Goal: Manage account settings

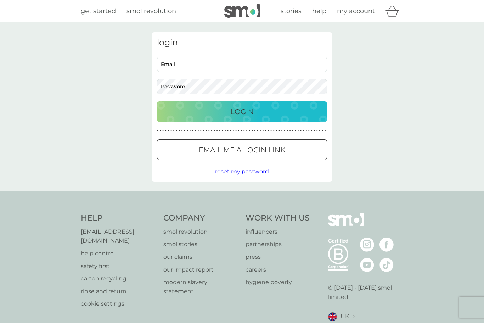
click at [175, 65] on input "Email" at bounding box center [242, 64] width 170 height 15
type input "lanhernecottage@btinternet.com"
click at [242, 111] on button "Login" at bounding box center [242, 111] width 170 height 21
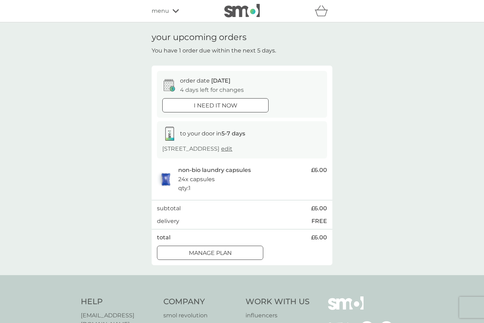
click at [204, 257] on div at bounding box center [210, 252] width 26 height 7
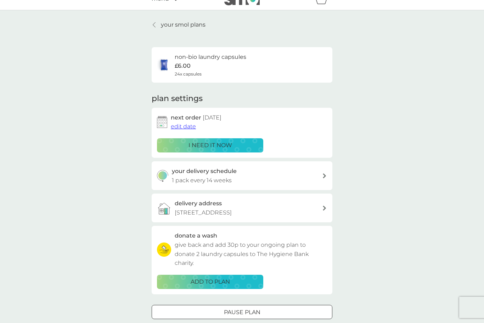
scroll to position [12, 0]
click at [318, 178] on div "your delivery schedule 1 pack every 14 weeks" at bounding box center [247, 176] width 151 height 18
select select "98"
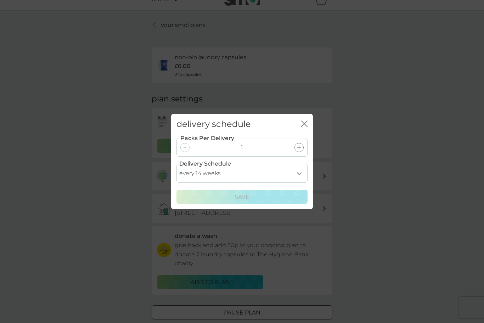
click at [392, 179] on div "delivery schedule close Packs Per Delivery 1 Delivery Schedule every 1 week eve…" at bounding box center [242, 161] width 484 height 323
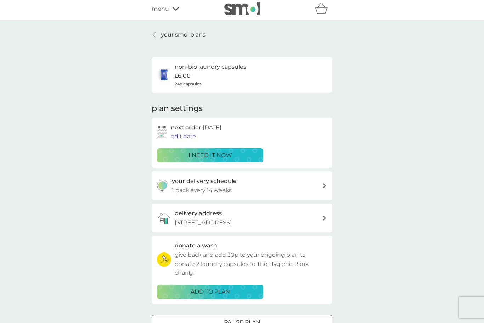
scroll to position [0, 0]
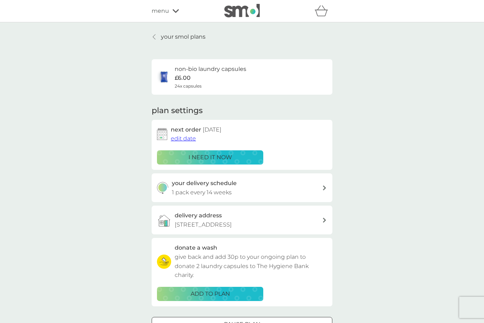
click at [154, 35] on icon at bounding box center [154, 37] width 3 height 6
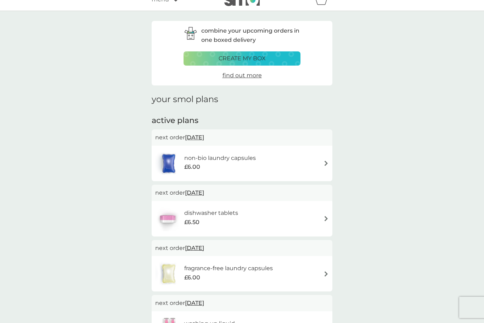
scroll to position [11, 0]
click at [319, 162] on div "non-bio laundry capsules £6.00" at bounding box center [242, 163] width 174 height 25
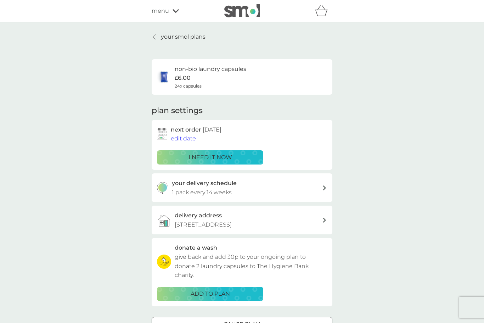
click at [158, 39] on link "your smol plans" at bounding box center [179, 36] width 54 height 9
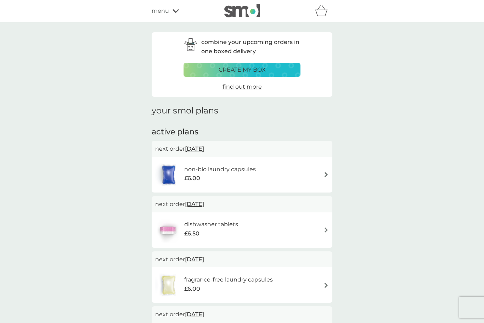
click at [173, 12] on icon at bounding box center [176, 11] width 6 height 4
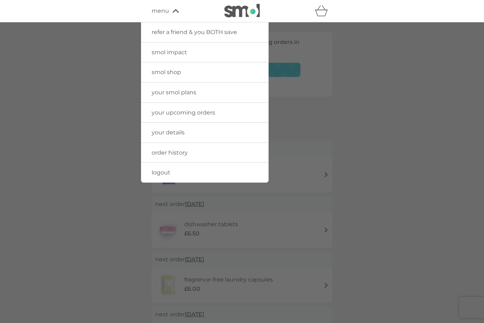
click at [174, 73] on span "smol shop" at bounding box center [166, 72] width 29 height 7
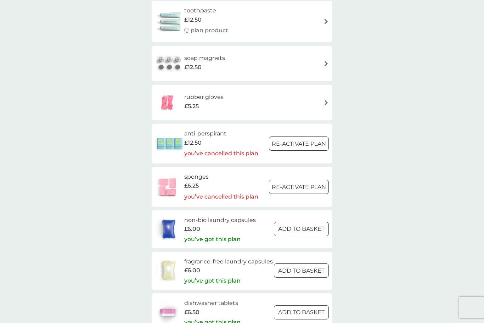
scroll to position [957, 0]
click at [233, 139] on div "£12.50" at bounding box center [221, 143] width 74 height 9
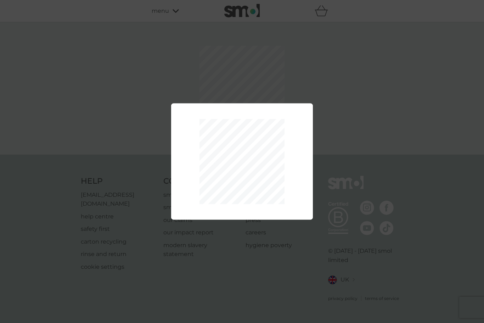
scroll to position [23, 0]
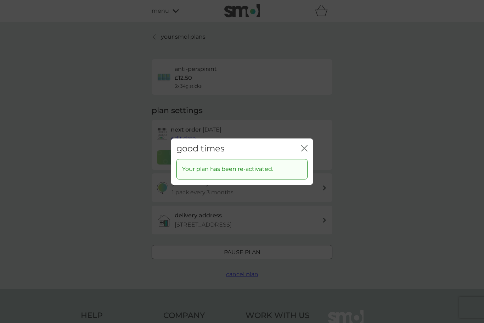
click at [301, 168] on div "Your plan has been re-activated." at bounding box center [242, 169] width 120 height 9
click at [304, 177] on div "Your plan has been re-activated." at bounding box center [242, 169] width 131 height 21
click at [307, 171] on div "Your plan has been re-activated." at bounding box center [242, 169] width 131 height 21
click at [352, 163] on div "good times close Your plan has been re-activated." at bounding box center [242, 161] width 484 height 323
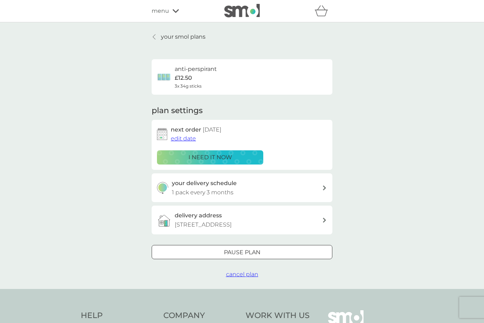
click at [320, 187] on div "your delivery schedule 1 pack every 3 months" at bounding box center [247, 188] width 151 height 18
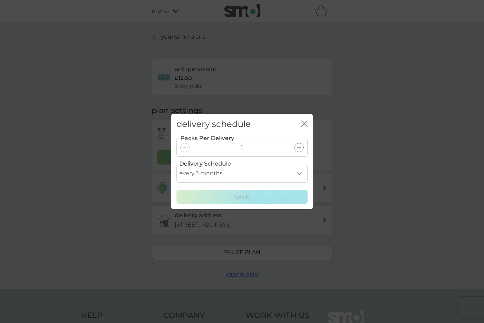
click at [302, 175] on select "every 1 month every 2 months every 3 months every 4 months every 5 months every…" at bounding box center [242, 173] width 131 height 19
select select "6"
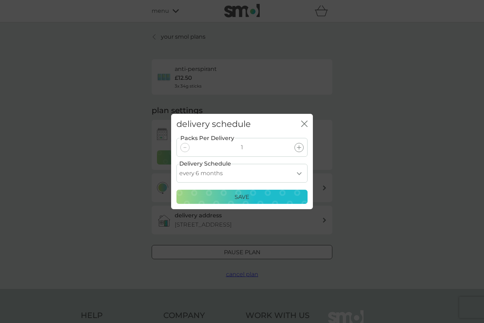
click at [242, 219] on div "delivery schedule close Packs Per Delivery 1 Delivery Schedule every 1 month ev…" at bounding box center [242, 161] width 484 height 323
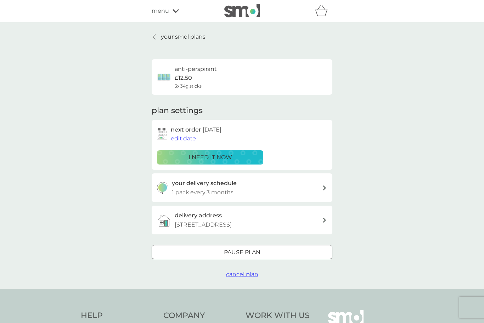
click at [161, 37] on link "your smol plans" at bounding box center [179, 36] width 54 height 9
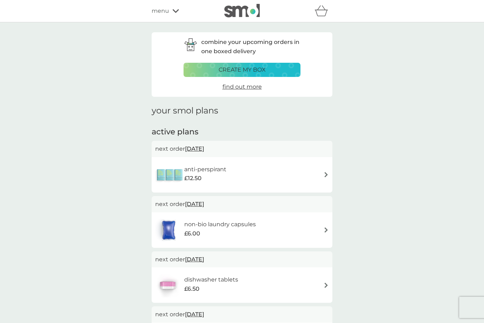
click at [196, 203] on span "14 Sep 2025" at bounding box center [194, 204] width 19 height 14
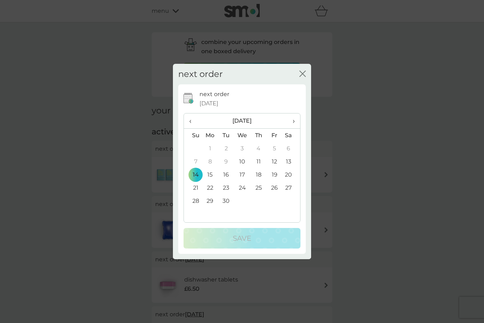
click at [295, 119] on span "›" at bounding box center [291, 120] width 7 height 15
click at [226, 177] on td "14" at bounding box center [226, 174] width 16 height 13
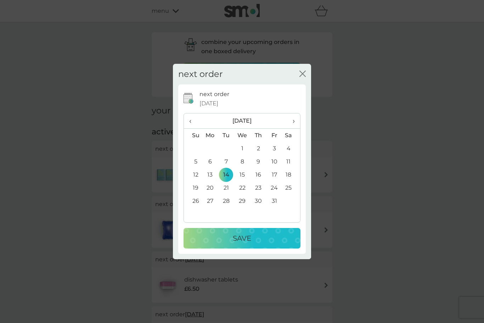
click at [240, 242] on p "Save" at bounding box center [242, 238] width 18 height 11
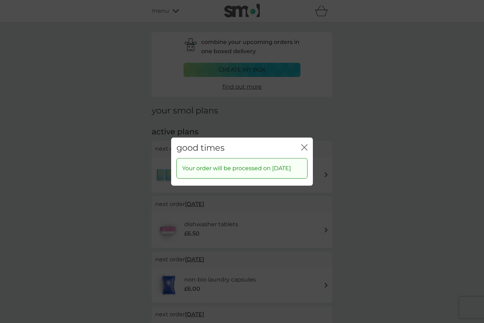
click at [306, 144] on icon "close" at bounding box center [304, 147] width 6 height 6
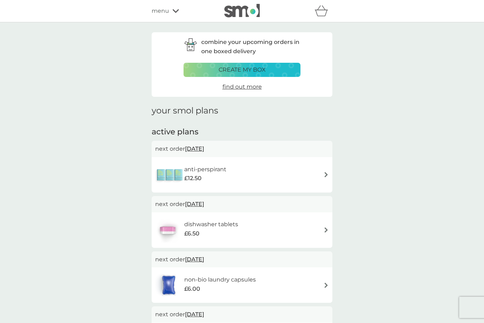
click at [175, 13] on icon at bounding box center [176, 11] width 6 height 4
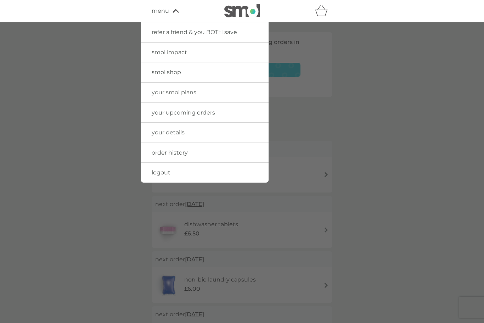
click at [168, 172] on span "logout" at bounding box center [161, 172] width 19 height 7
